Goal: Find specific page/section: Find specific page/section

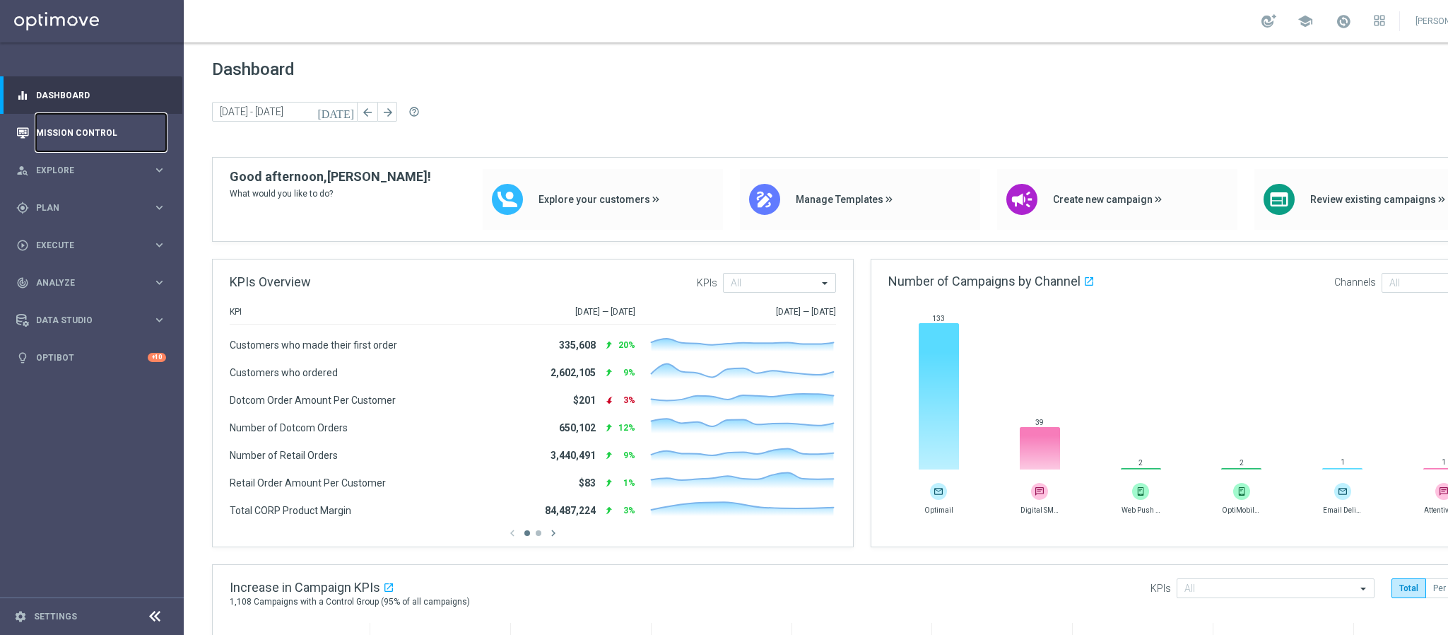
click at [125, 136] on link "Mission Control" at bounding box center [101, 132] width 130 height 37
